Goal: Task Accomplishment & Management: Use online tool/utility

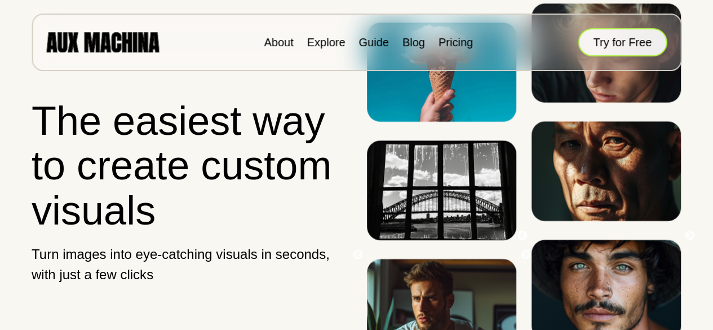
click at [604, 41] on button "Try for Free" at bounding box center [621, 42] width 89 height 28
